Goal: Information Seeking & Learning: Learn about a topic

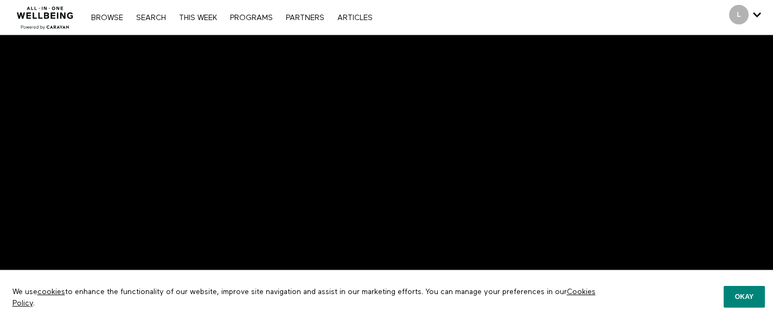
click at [7, 313] on p "We use cookies to enhance the functionality of our website, improve site naviga…" at bounding box center [305, 297] width 602 height 39
click at [742, 300] on button "Okay" at bounding box center [744, 297] width 41 height 22
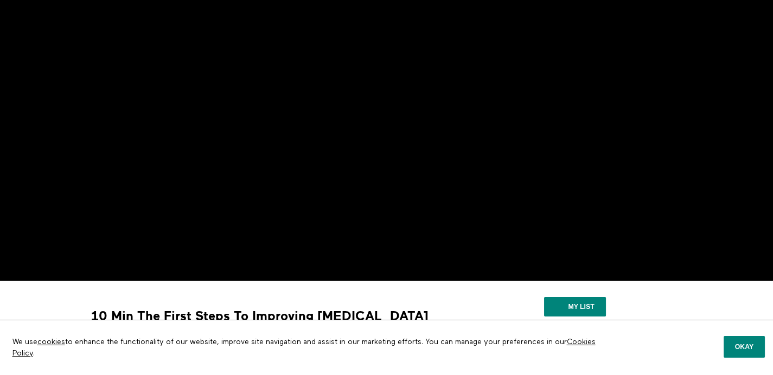
scroll to position [56, 0]
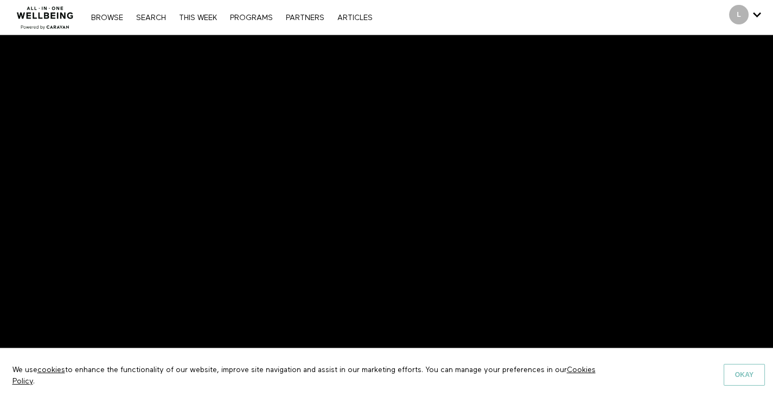
click at [738, 369] on button "Okay" at bounding box center [744, 375] width 41 height 22
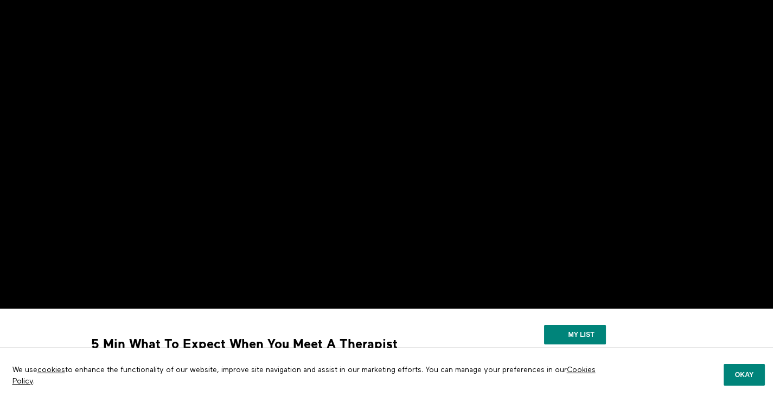
scroll to position [50, 0]
